Goal: Task Accomplishment & Management: Manage account settings

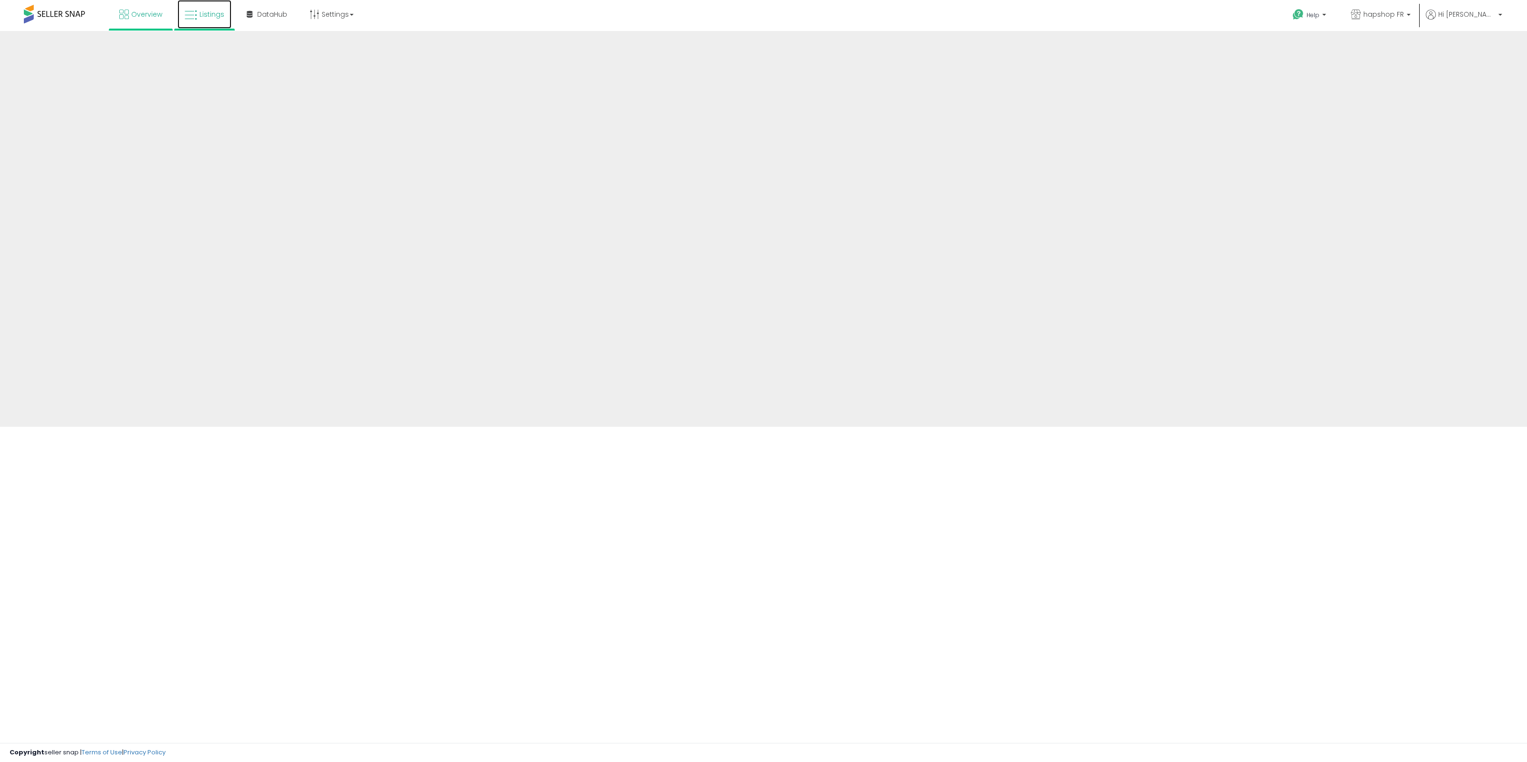
click at [201, 16] on span "Listings" at bounding box center [211, 15] width 25 height 10
drag, startPoint x: 0, startPoint y: 0, endPoint x: 1406, endPoint y: 17, distance: 1405.8
click at [1404, 17] on span "hapshop FR" at bounding box center [1383, 15] width 41 height 10
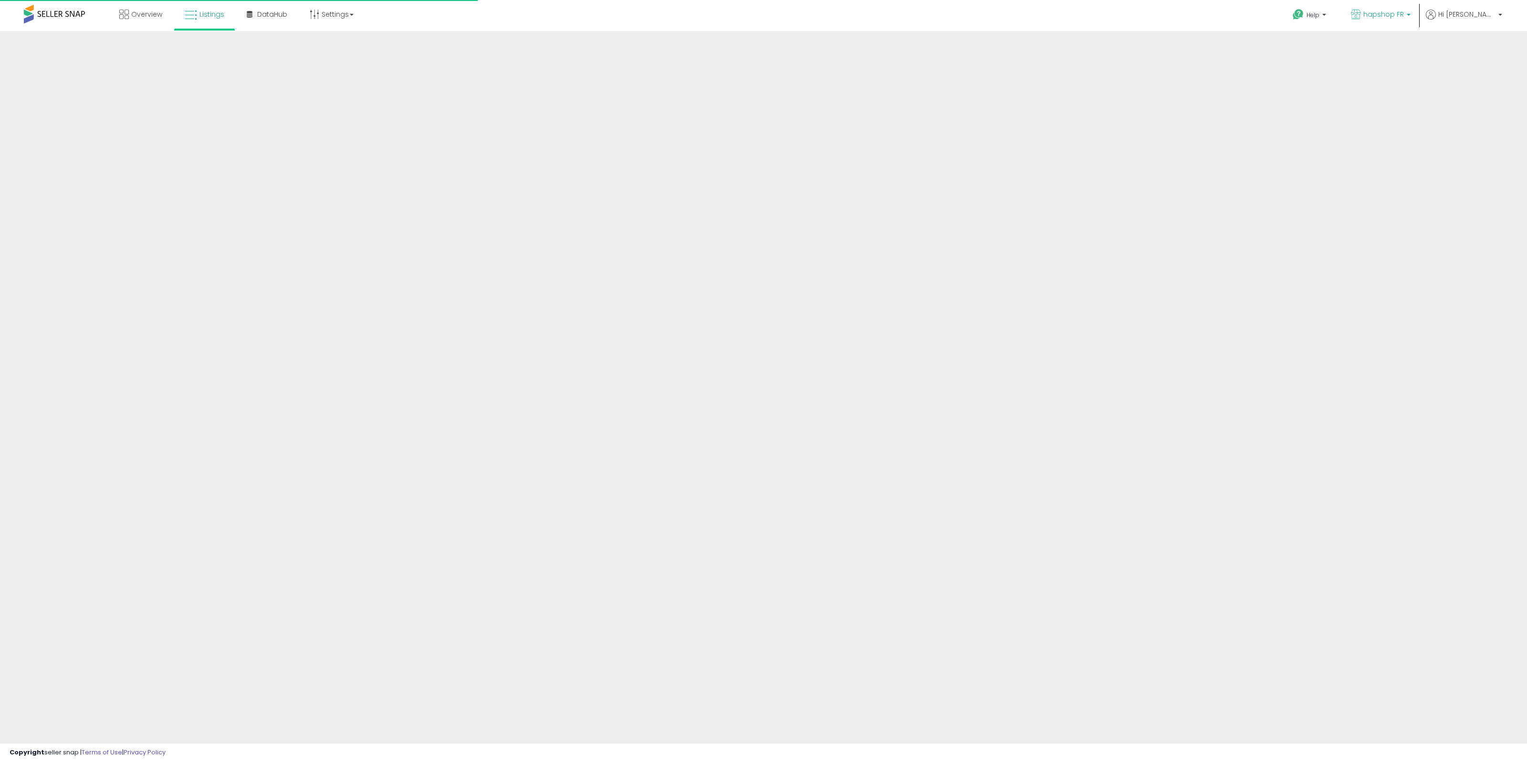
click at [1404, 16] on span "hapshop FR" at bounding box center [1383, 15] width 41 height 10
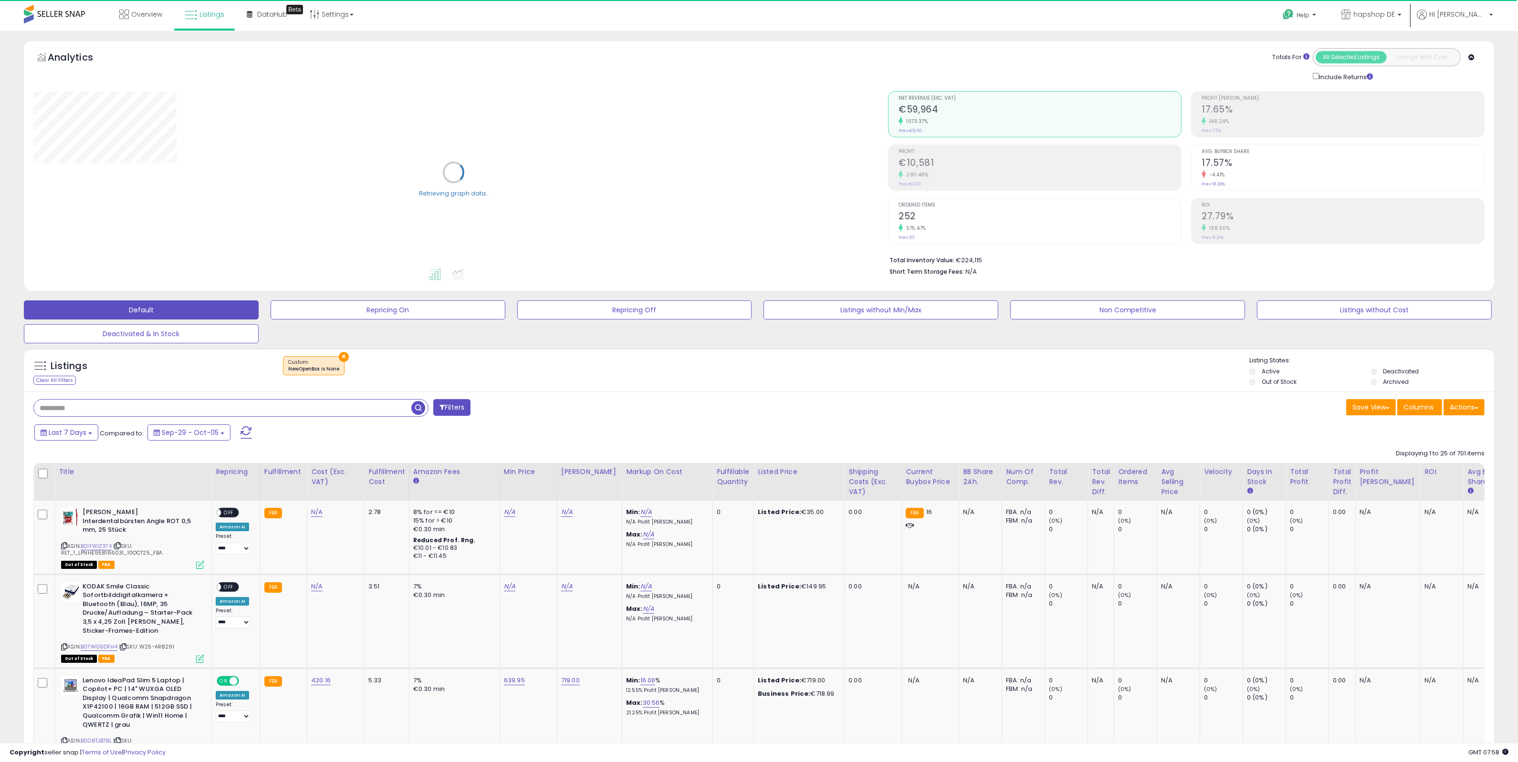
click at [163, 414] on input "text" at bounding box center [222, 408] width 377 height 17
type input "*******"
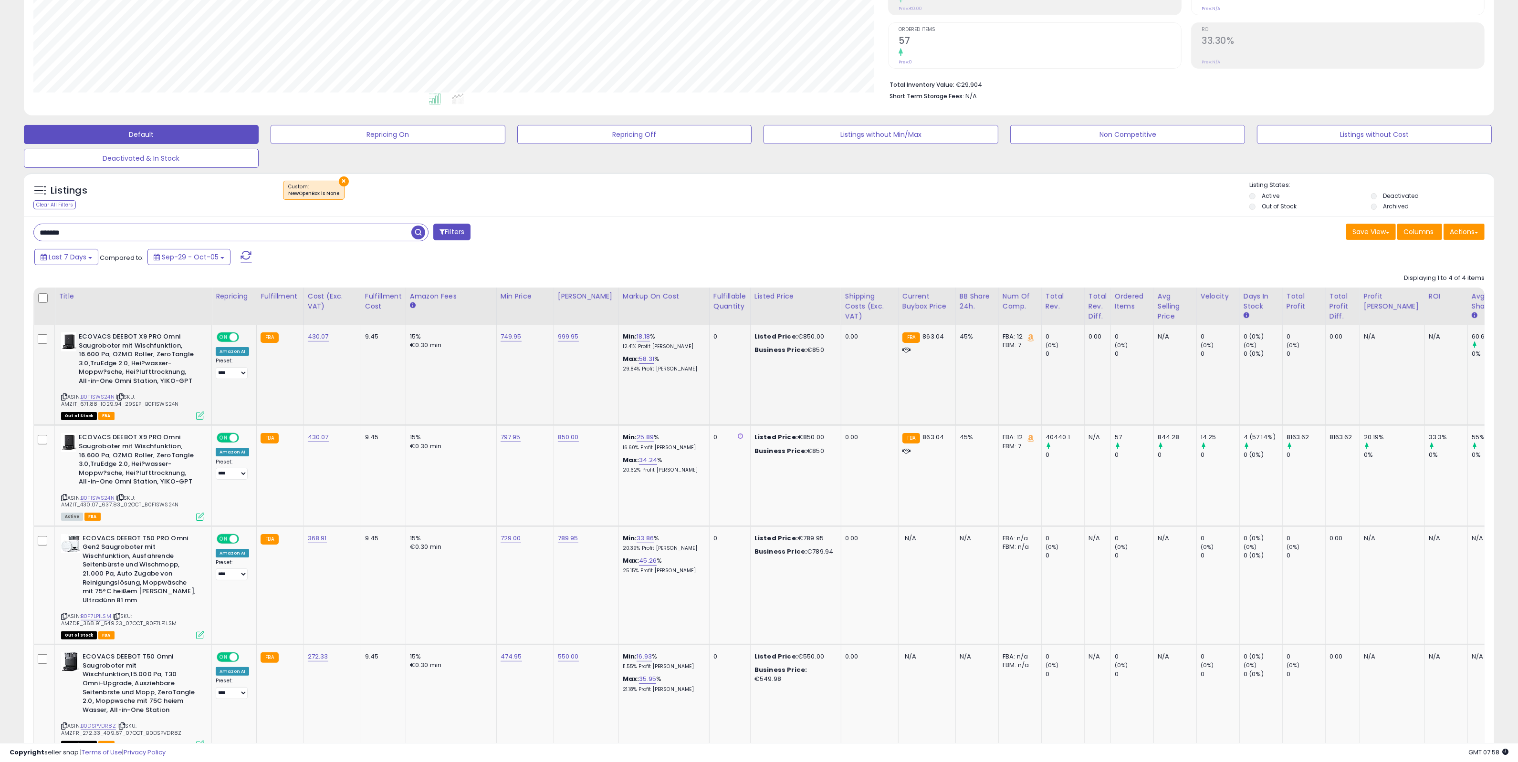
scroll to position [179, 0]
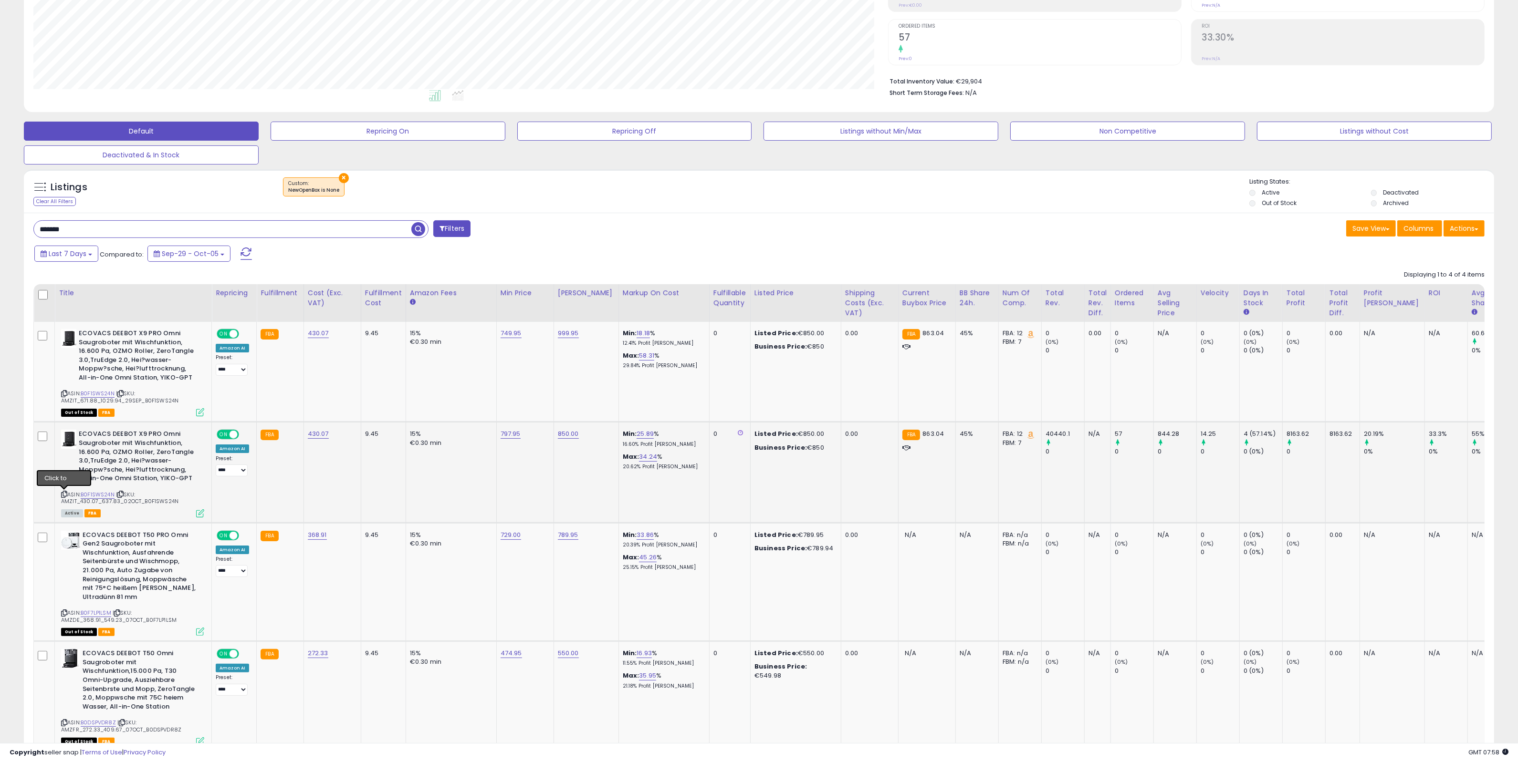
click at [64, 492] on icon at bounding box center [64, 494] width 6 height 5
click at [64, 492] on div "ASIN: B0F1SWS24N | SKU: AMZIT_430.07_637.83_02OCT_B0F1SWS24N Active FBA" at bounding box center [132, 473] width 143 height 86
click at [65, 492] on icon at bounding box center [64, 494] width 6 height 5
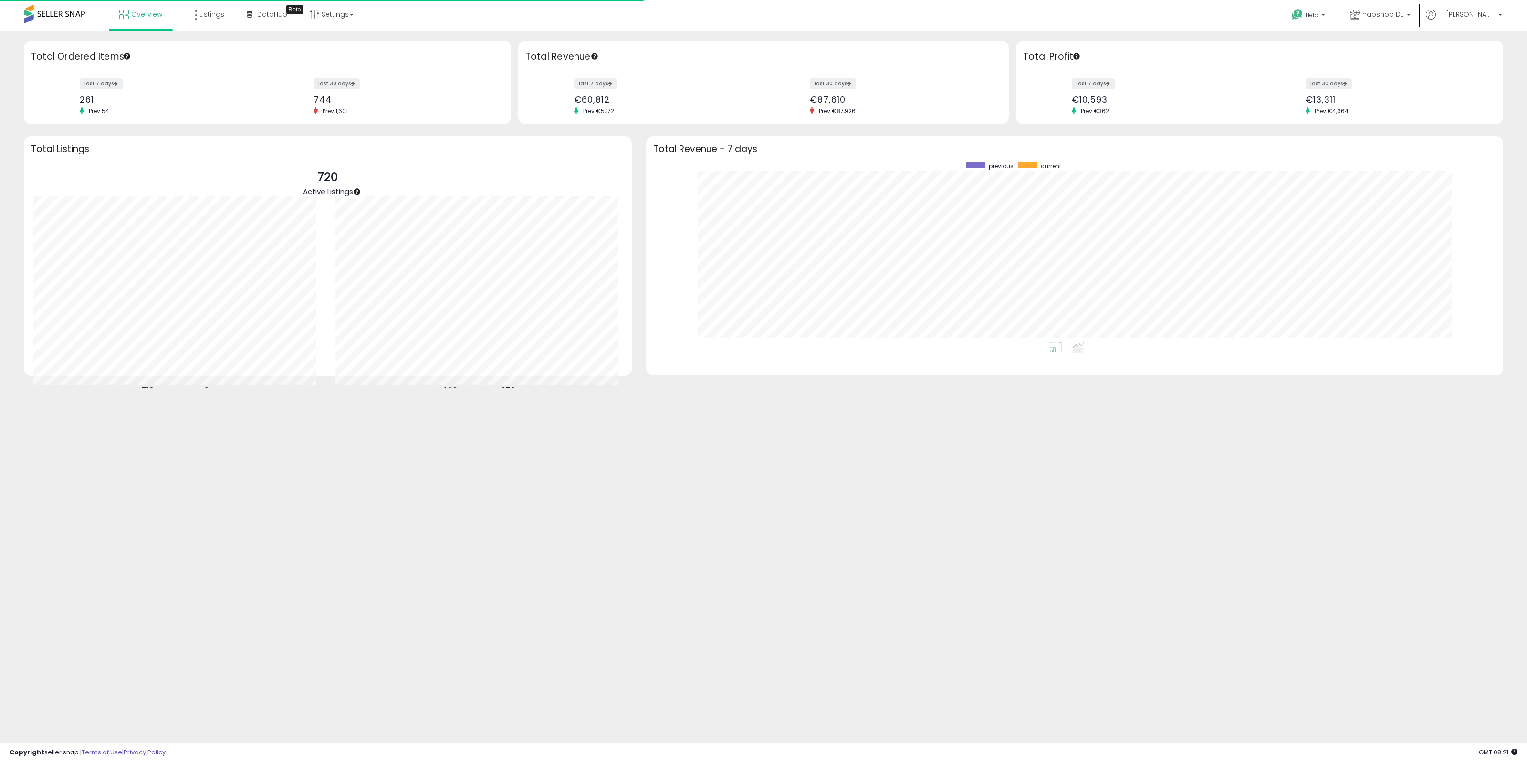
scroll to position [180, 837]
click at [208, 18] on span "Listings" at bounding box center [211, 15] width 25 height 10
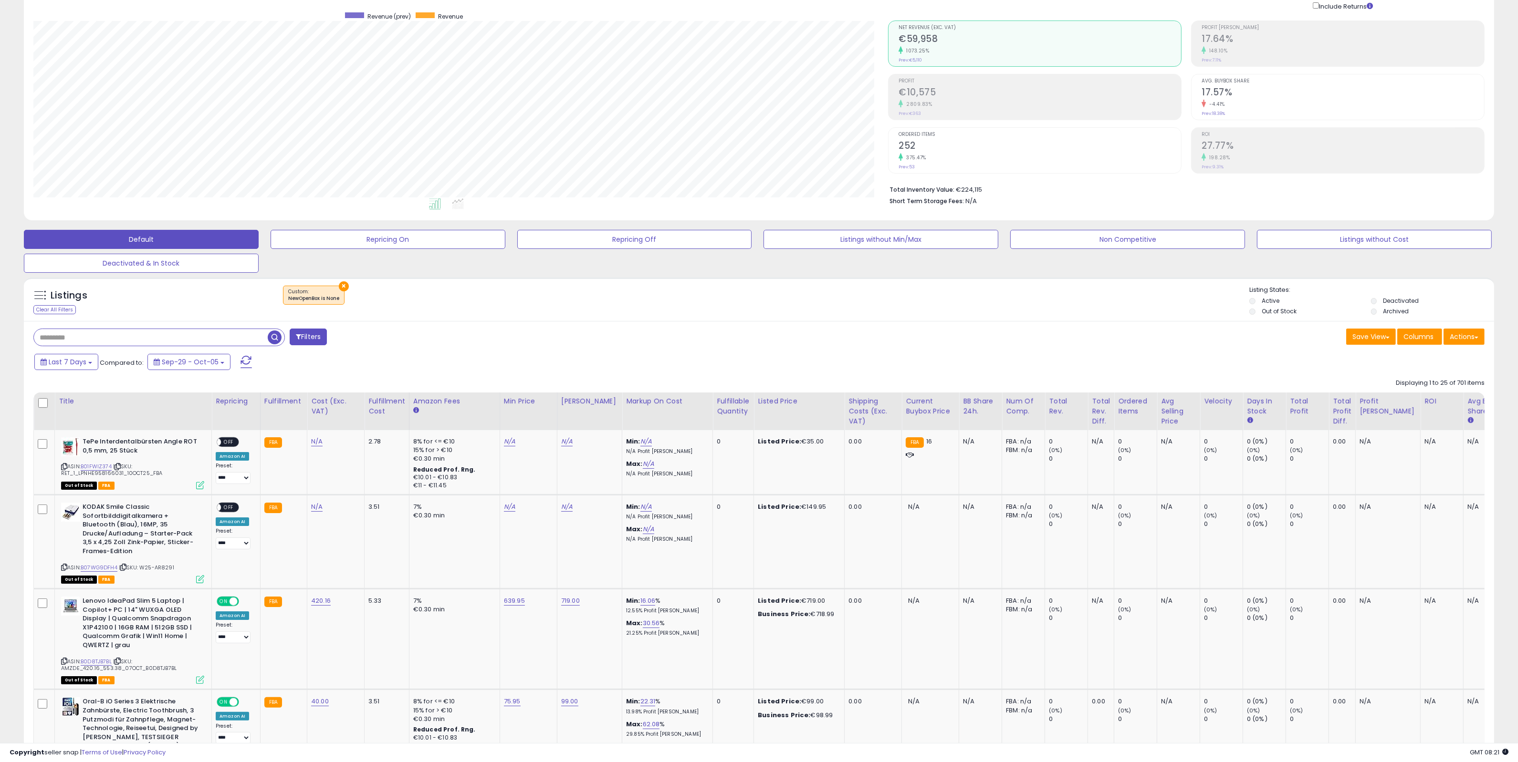
scroll to position [119, 0]
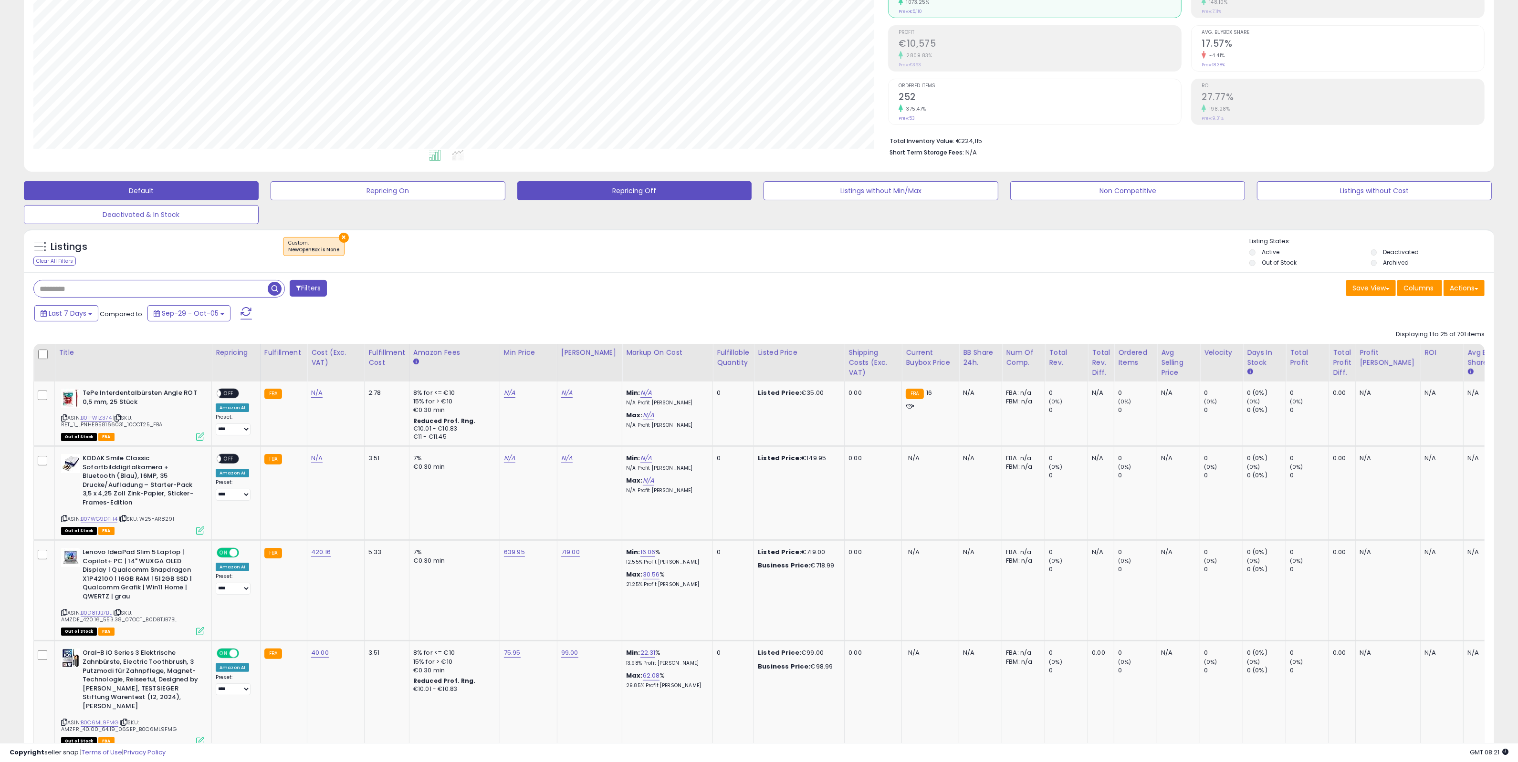
click at [624, 191] on button "Repricing Off" at bounding box center [634, 190] width 235 height 19
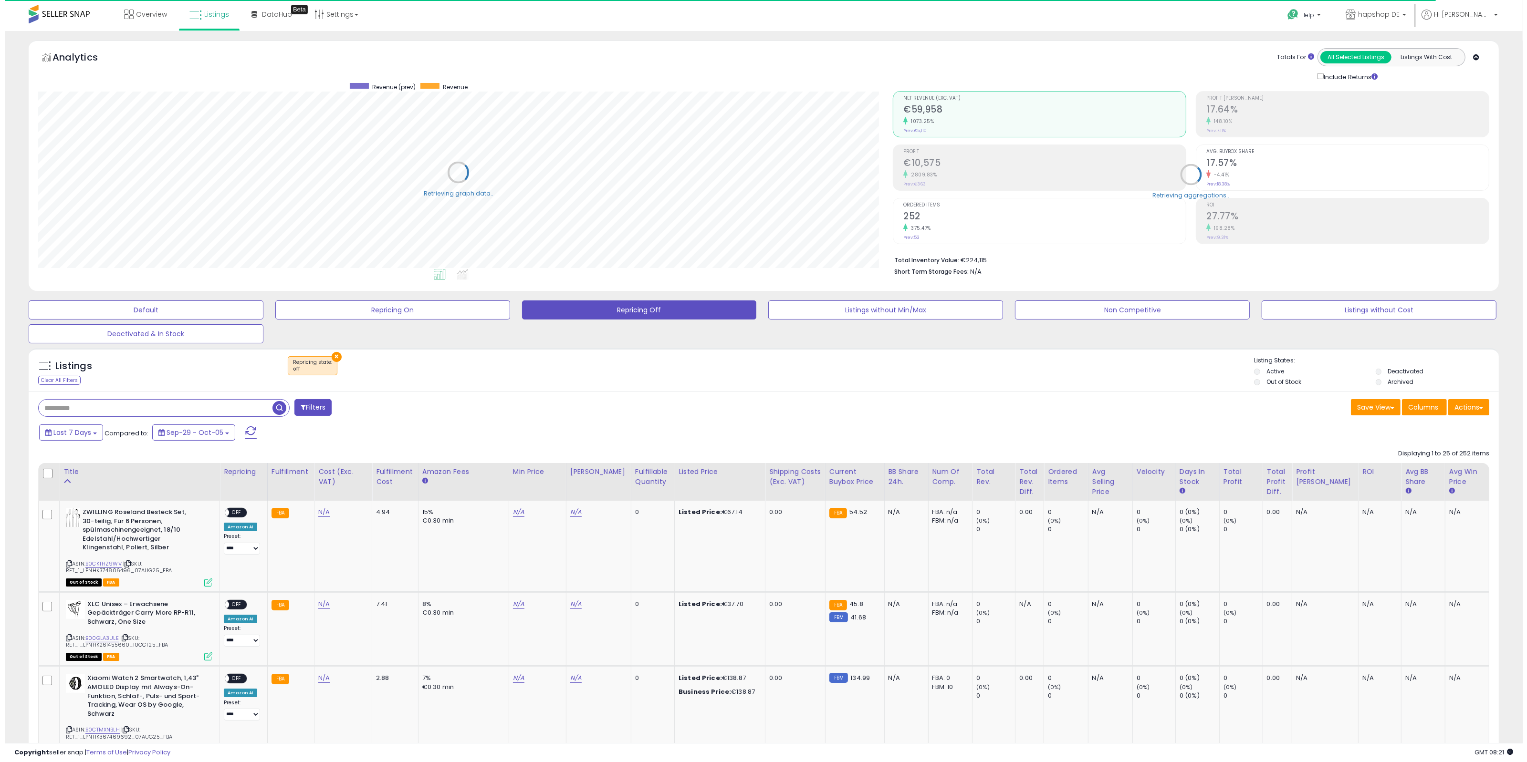
scroll to position [476950, 476290]
click at [633, 471] on div "Fulfillable Quantity" at bounding box center [647, 477] width 35 height 20
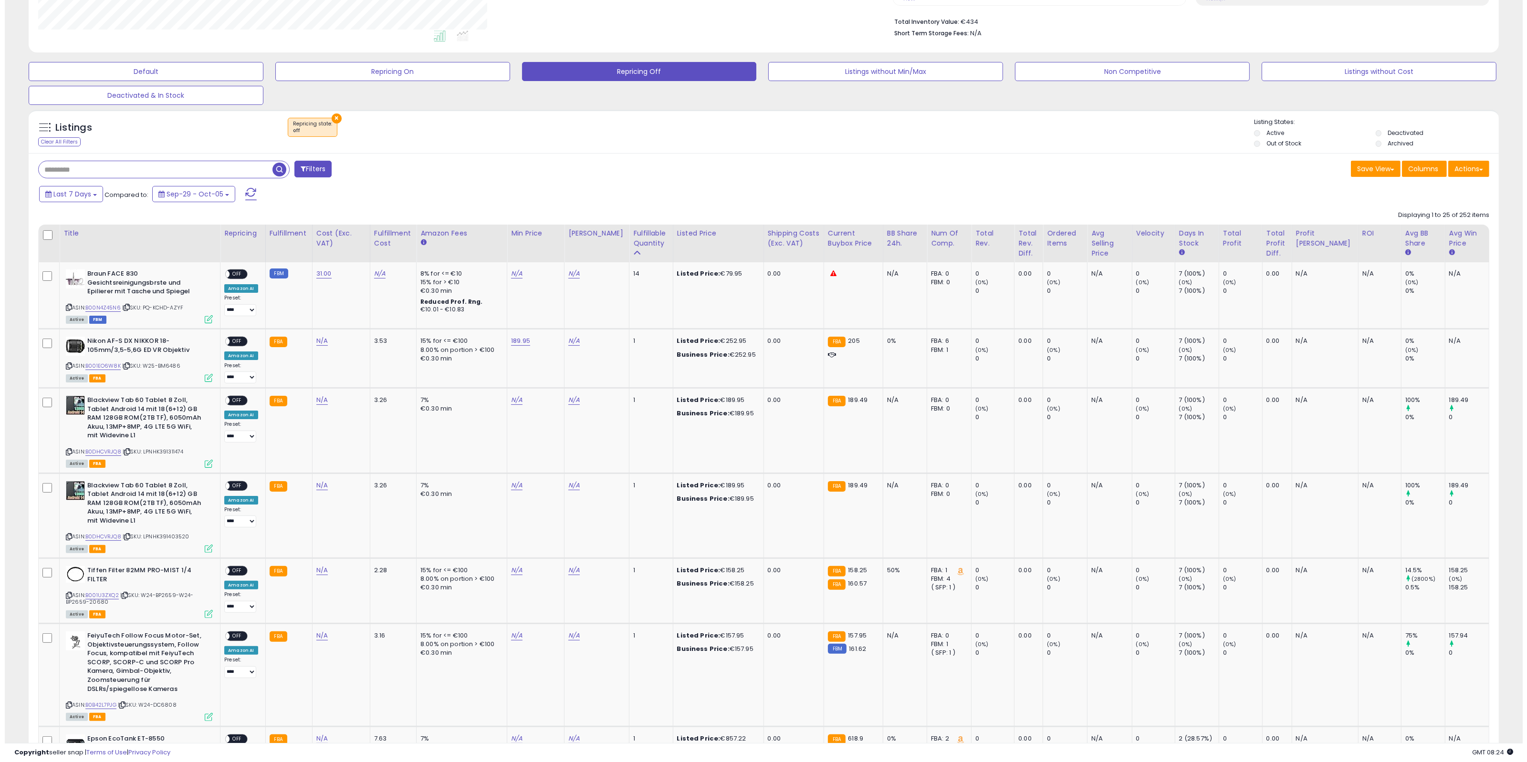
scroll to position [196, 855]
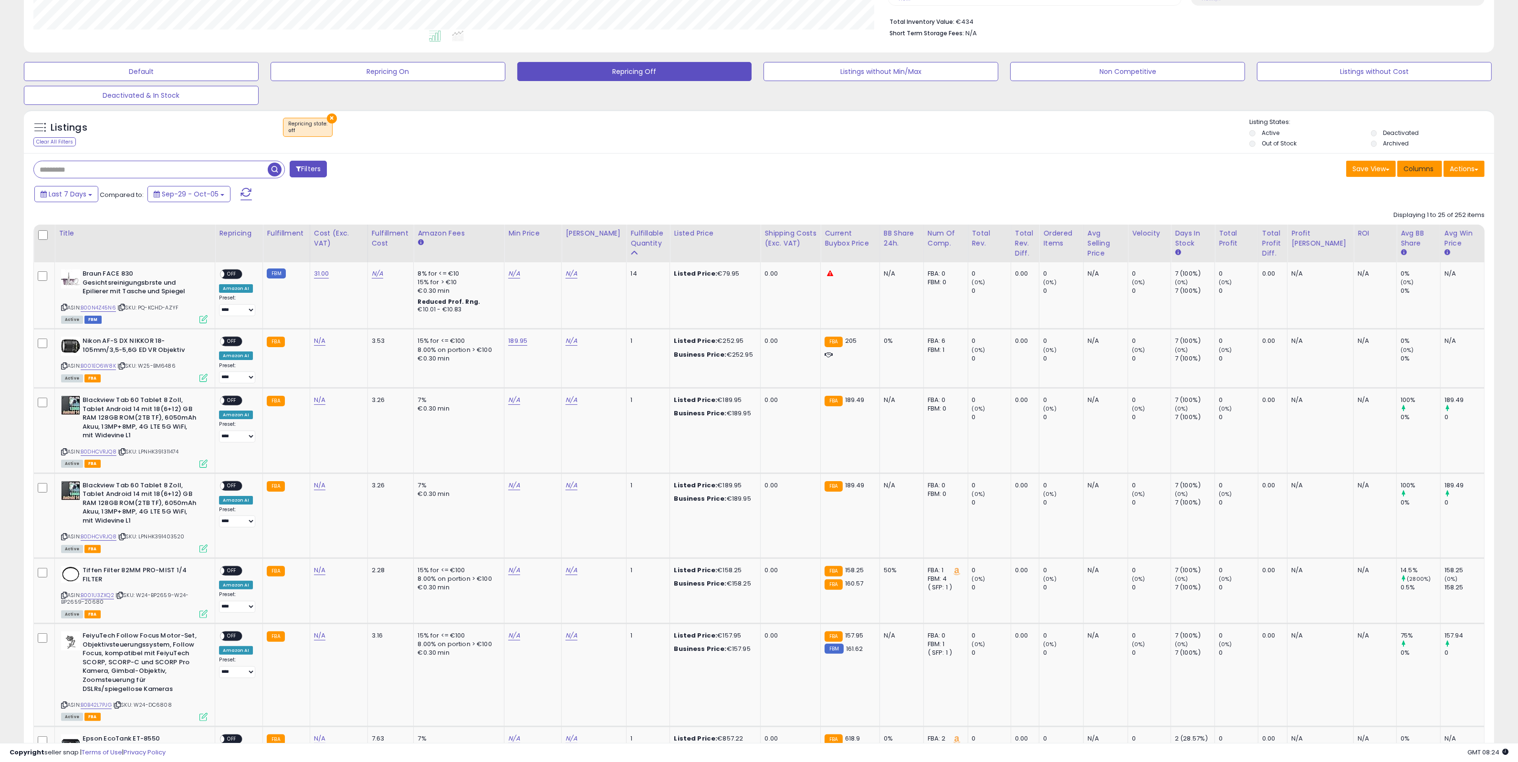
click at [1418, 168] on span "Columns" at bounding box center [1418, 169] width 30 height 10
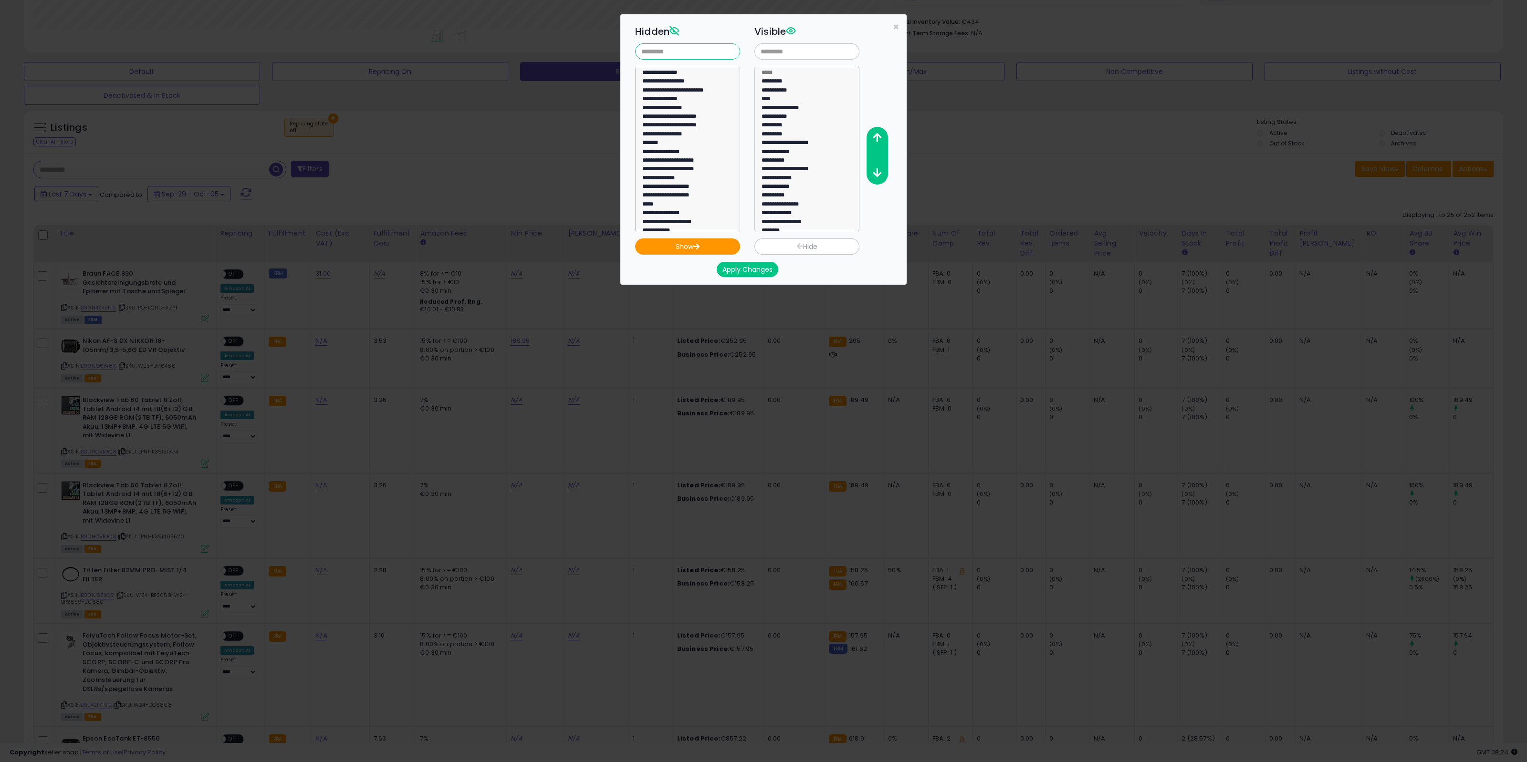
click at [695, 53] on input "text" at bounding box center [687, 51] width 105 height 16
type input "***"
select select "**********"
click at [660, 74] on option "**********" at bounding box center [683, 74] width 84 height 9
click at [717, 242] on button "Show" at bounding box center [687, 247] width 105 height 16
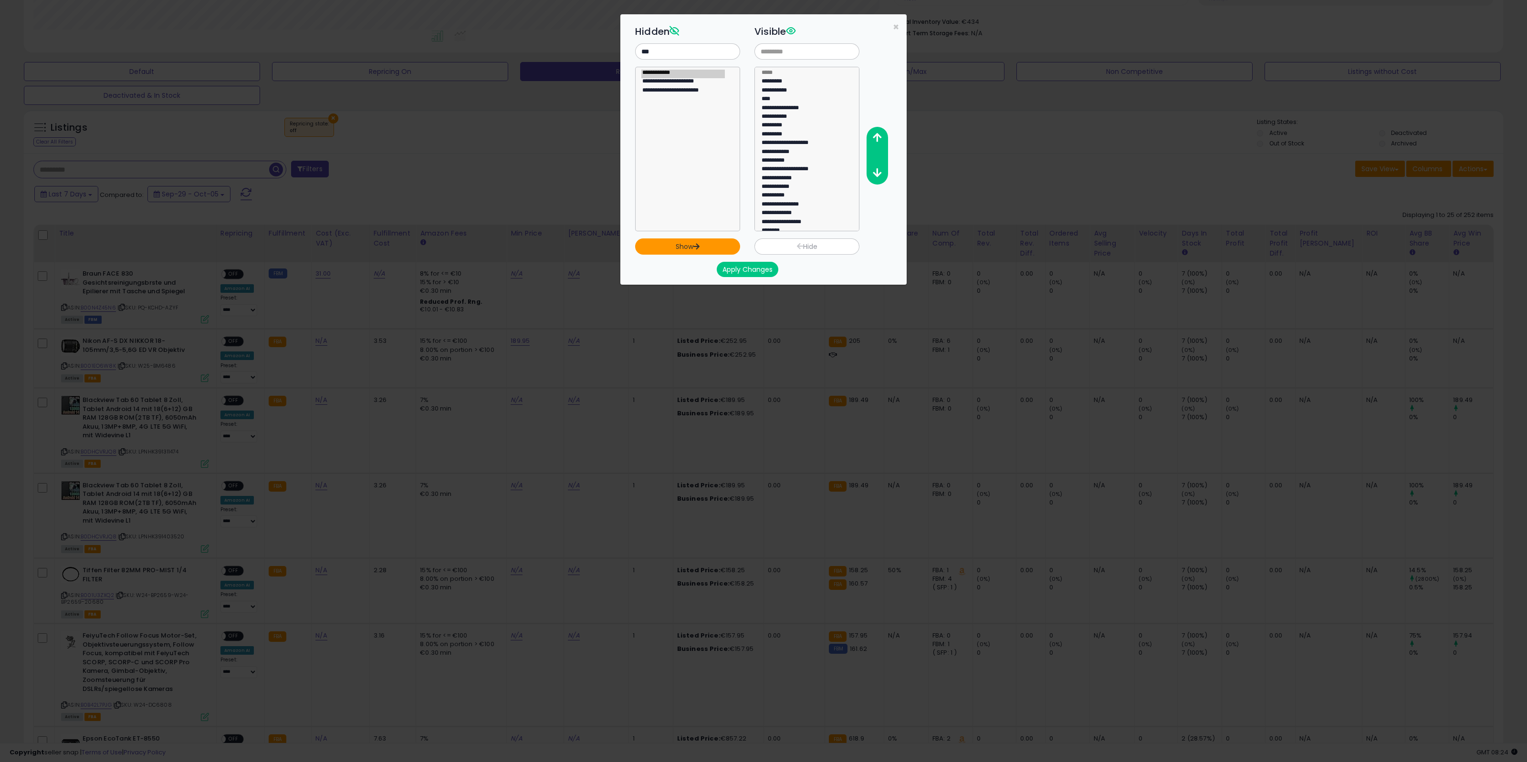
select select
click at [752, 267] on button "Apply Changes" at bounding box center [748, 269] width 62 height 15
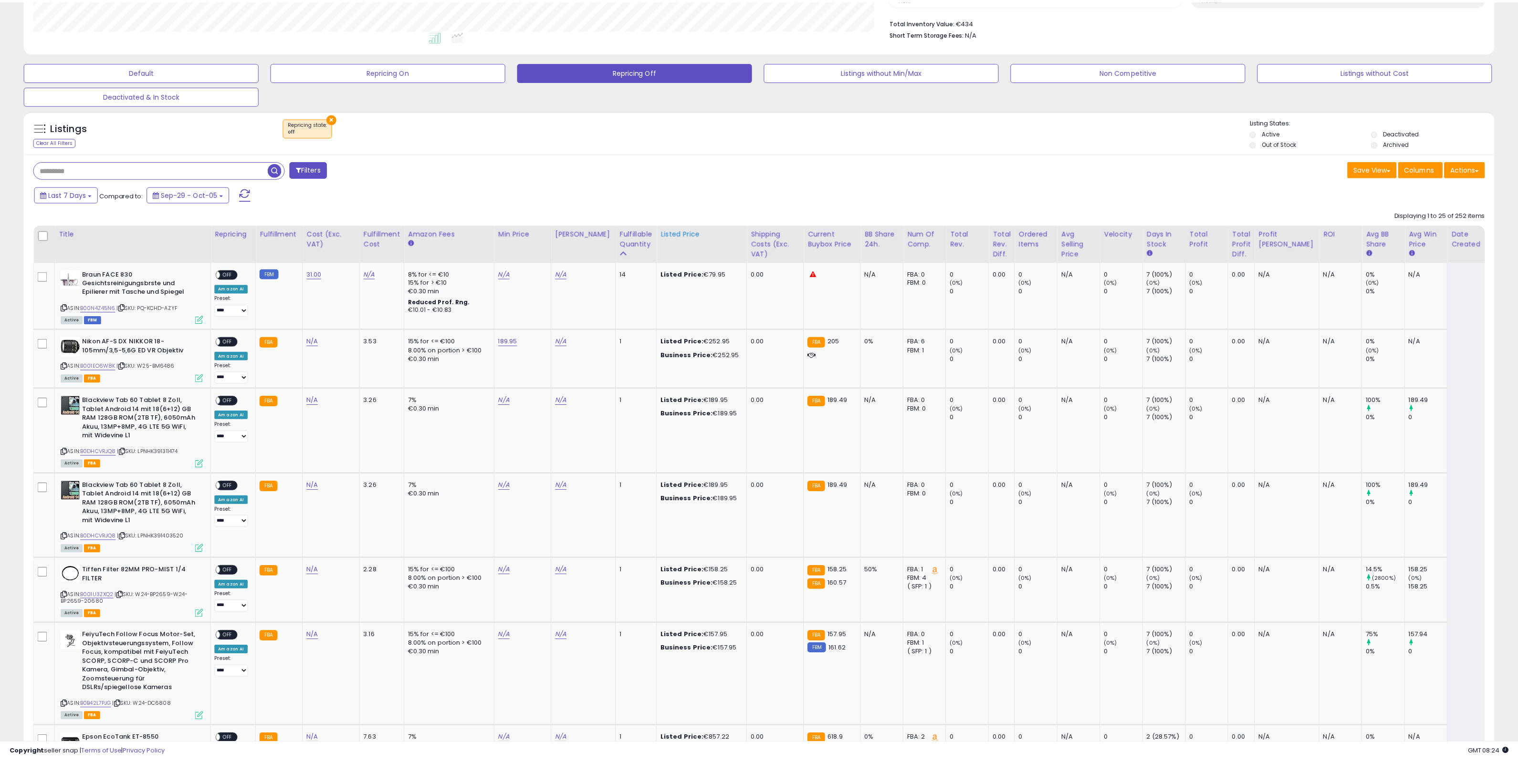
scroll to position [476950, 476290]
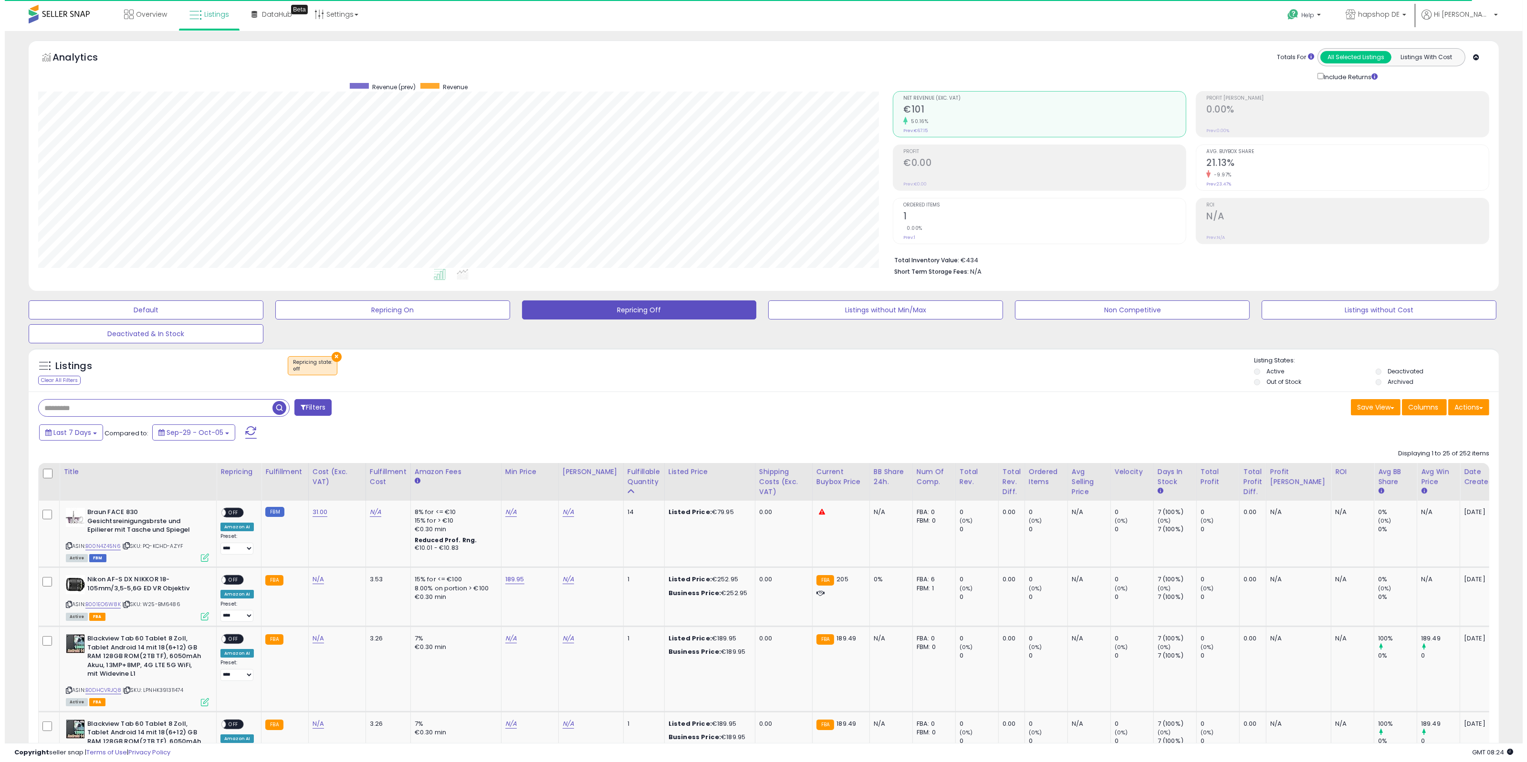
scroll to position [196, 855]
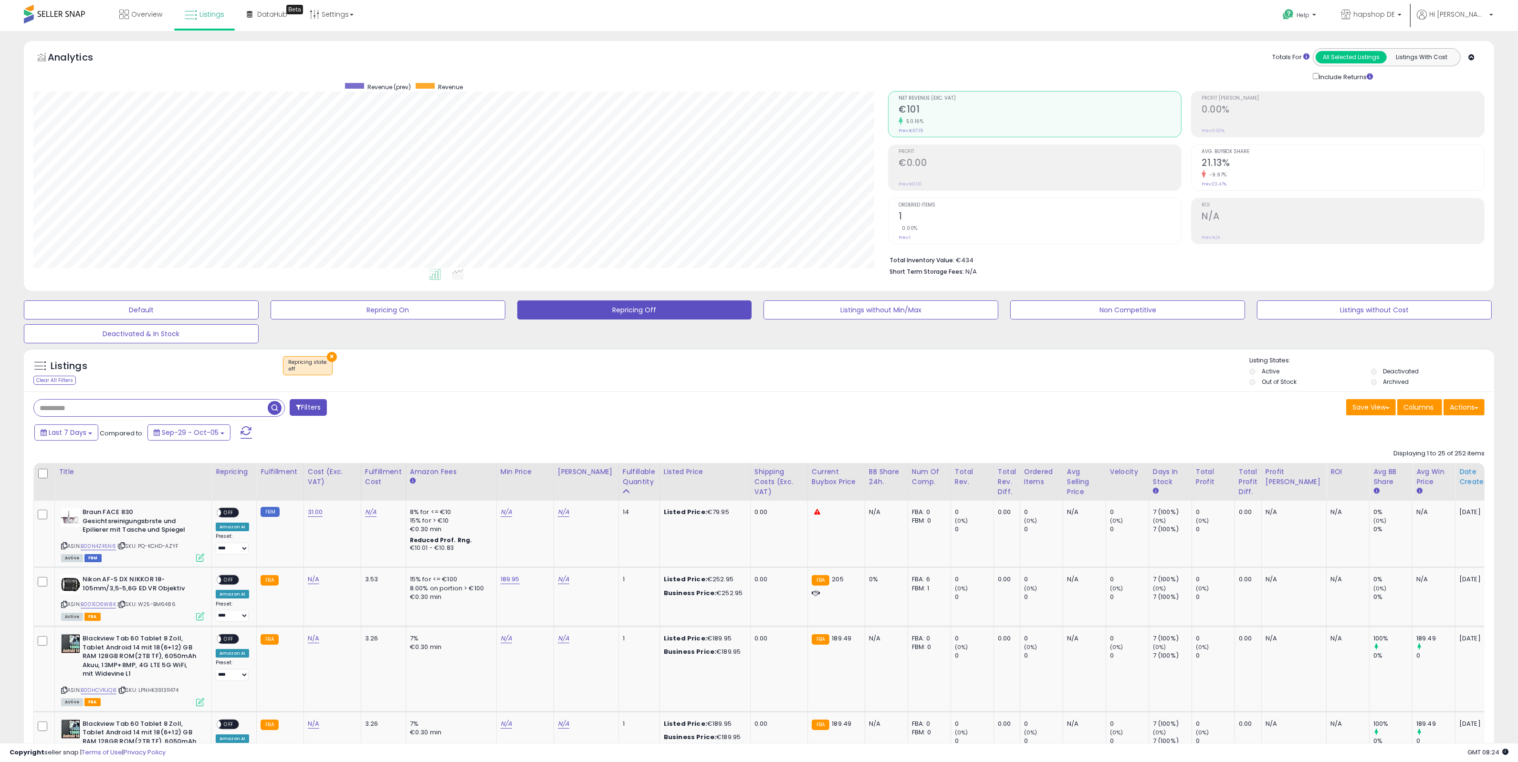
click at [1459, 476] on div "Date Created" at bounding box center [1480, 477] width 42 height 20
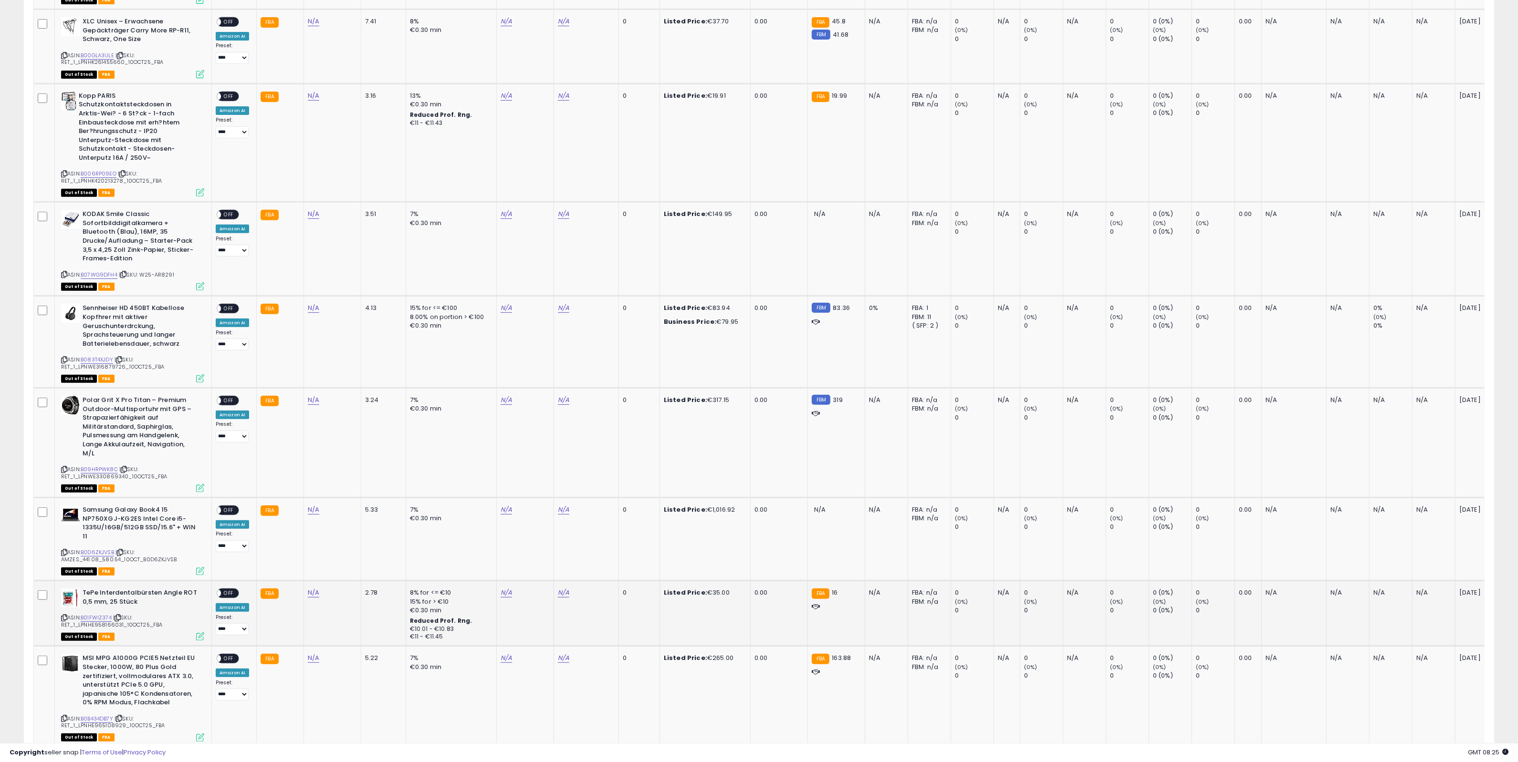
scroll to position [656, 0]
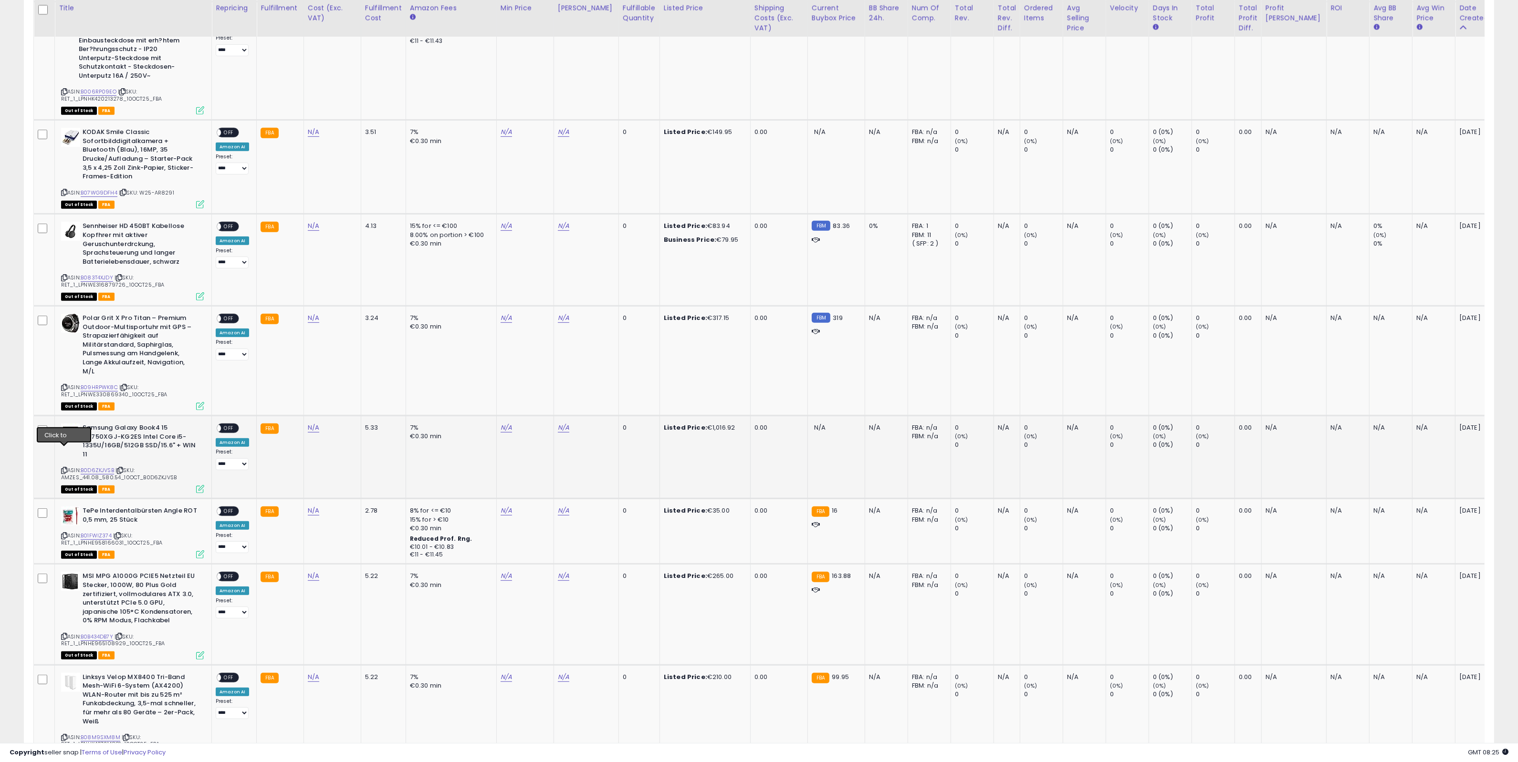
drag, startPoint x: 64, startPoint y: 451, endPoint x: 55, endPoint y: 459, distance: 11.9
click at [61, 468] on icon at bounding box center [64, 470] width 6 height 5
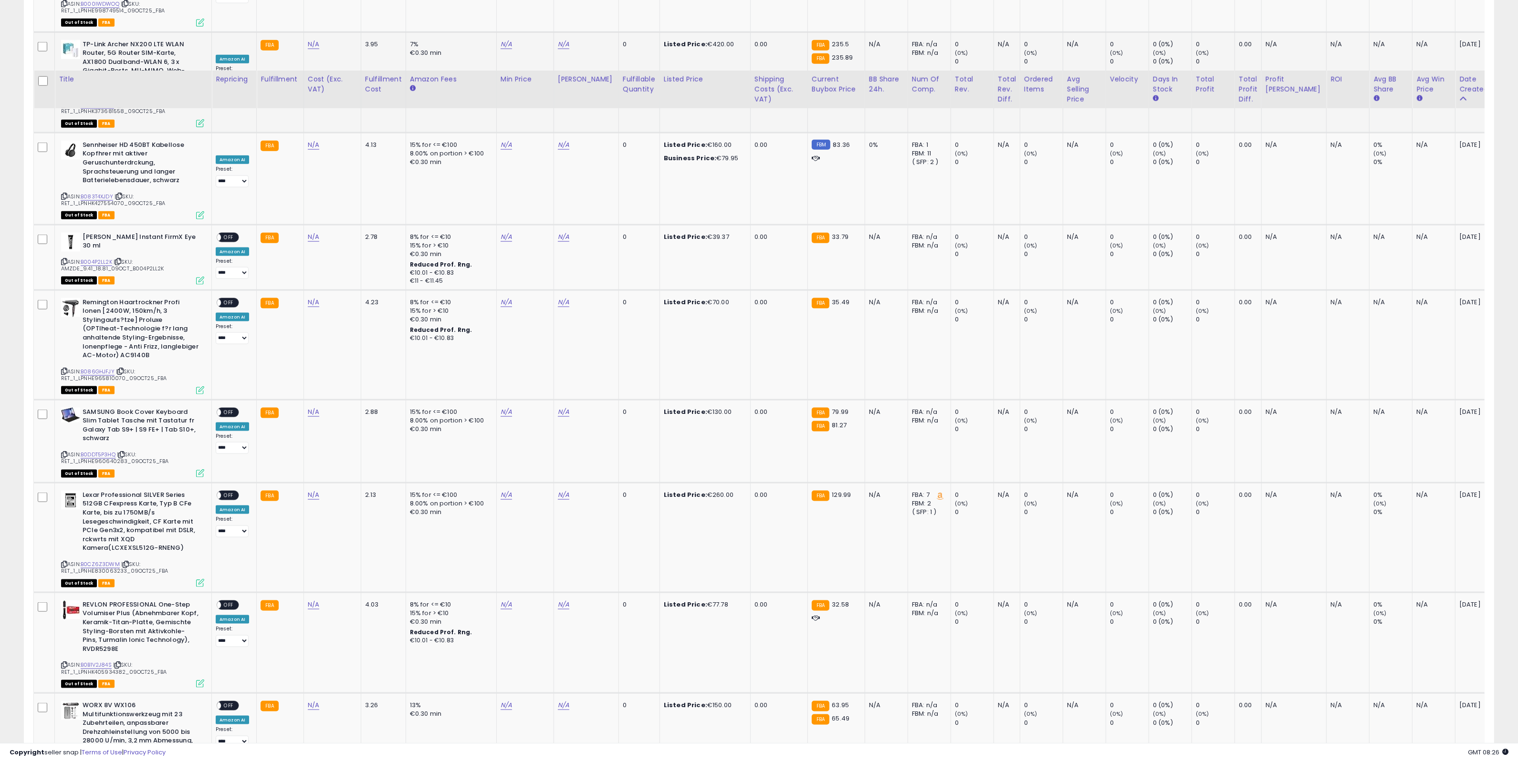
scroll to position [2109, 0]
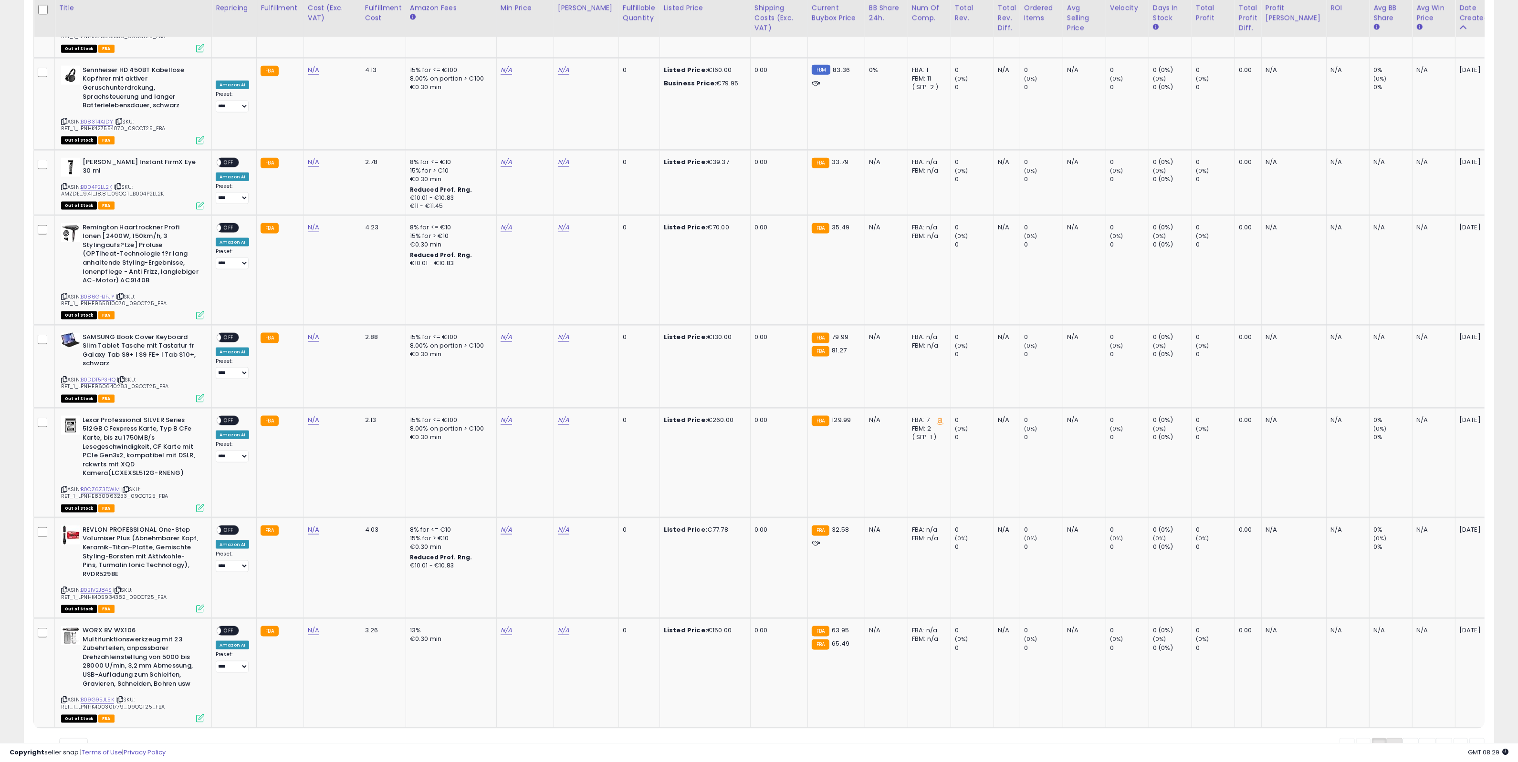
click at [1395, 739] on link "2" at bounding box center [1394, 747] width 16 height 16
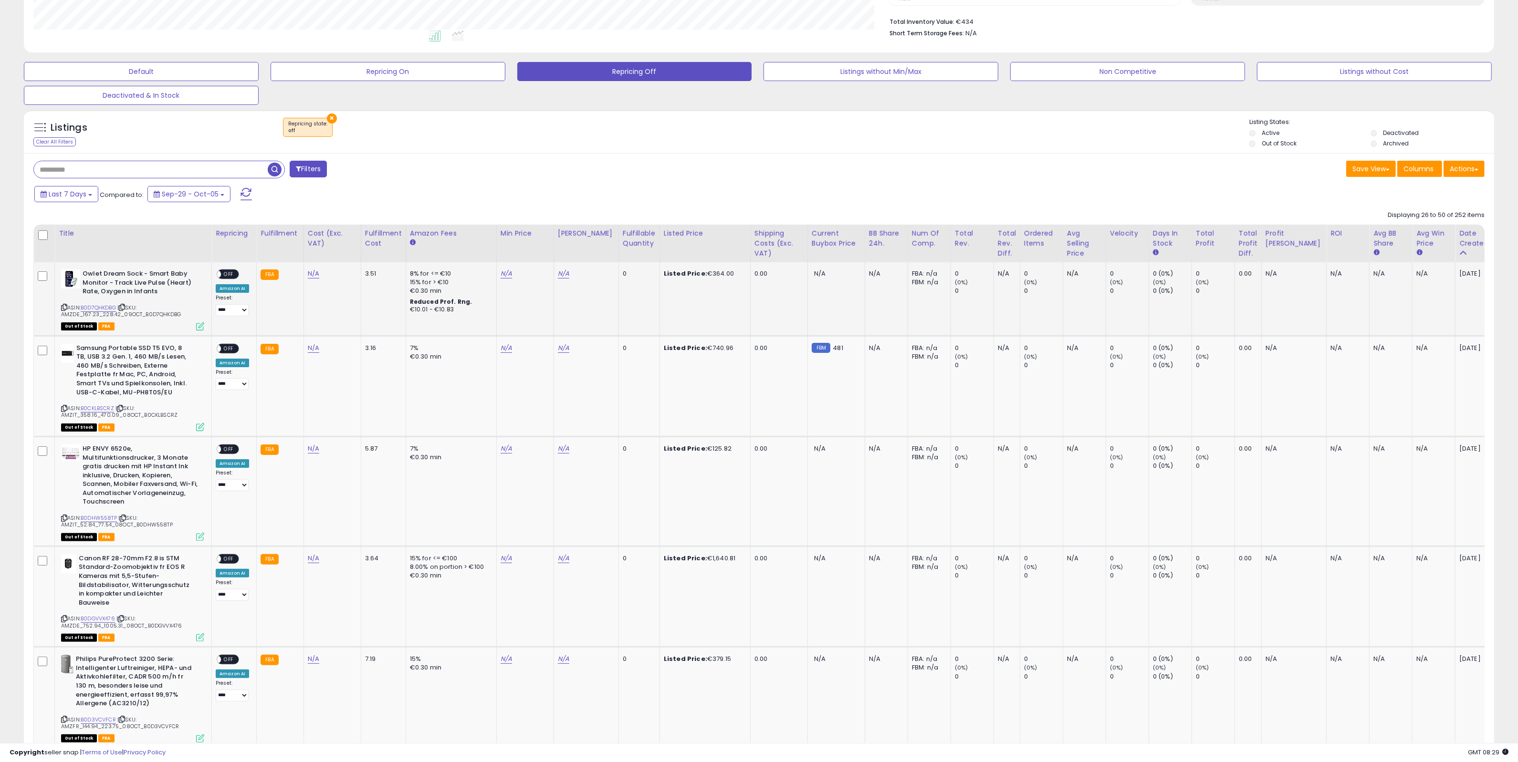
scroll to position [298, 0]
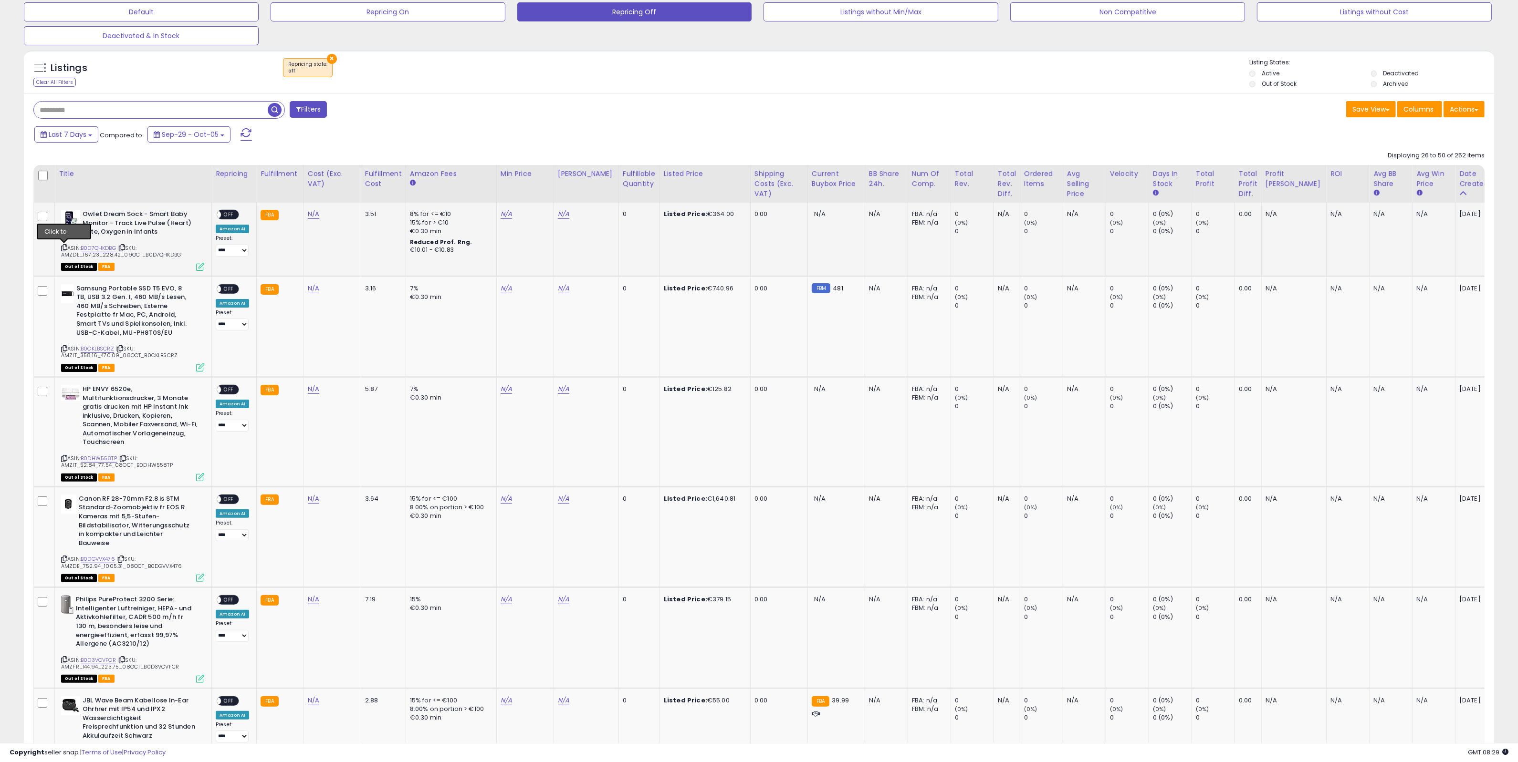
click at [63, 247] on icon at bounding box center [64, 247] width 6 height 5
